Goal: Navigation & Orientation: Find specific page/section

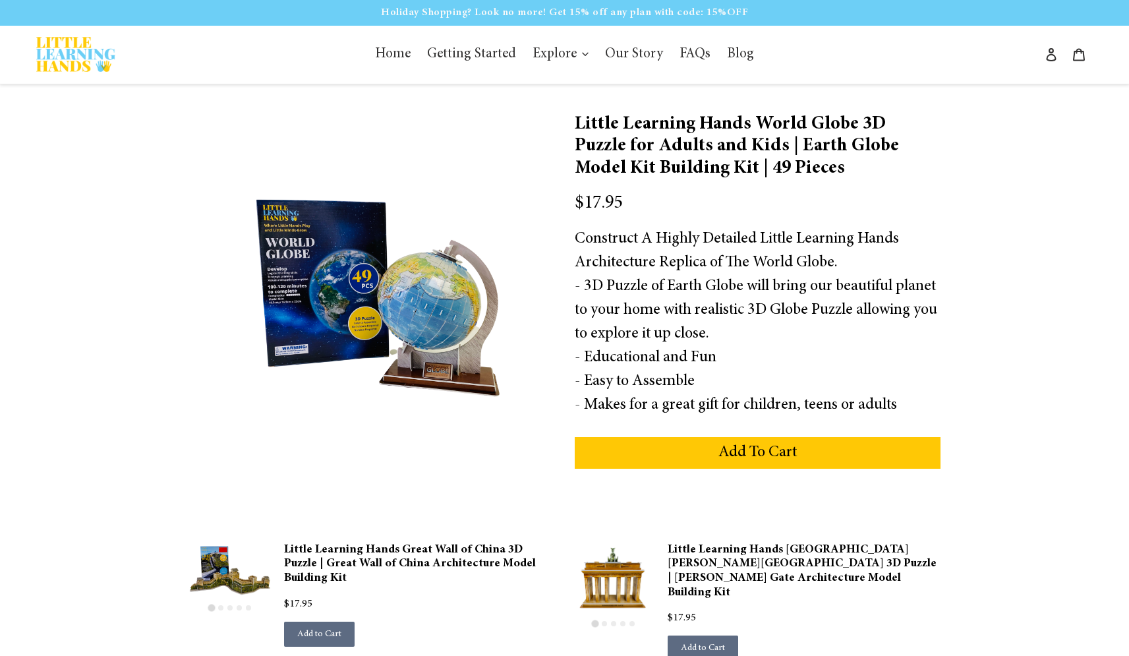
scroll to position [654, 0]
